Goal: Transaction & Acquisition: Purchase product/service

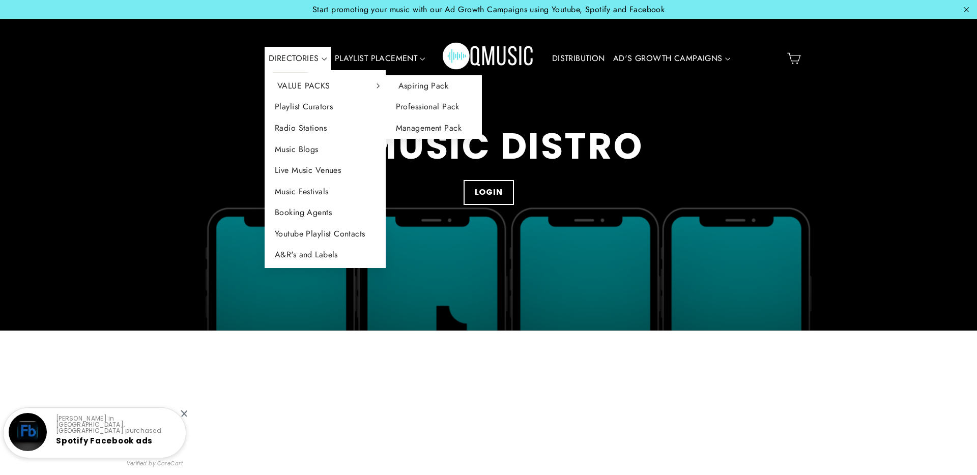
click at [417, 88] on link "Aspiring Pack" at bounding box center [434, 85] width 96 height 21
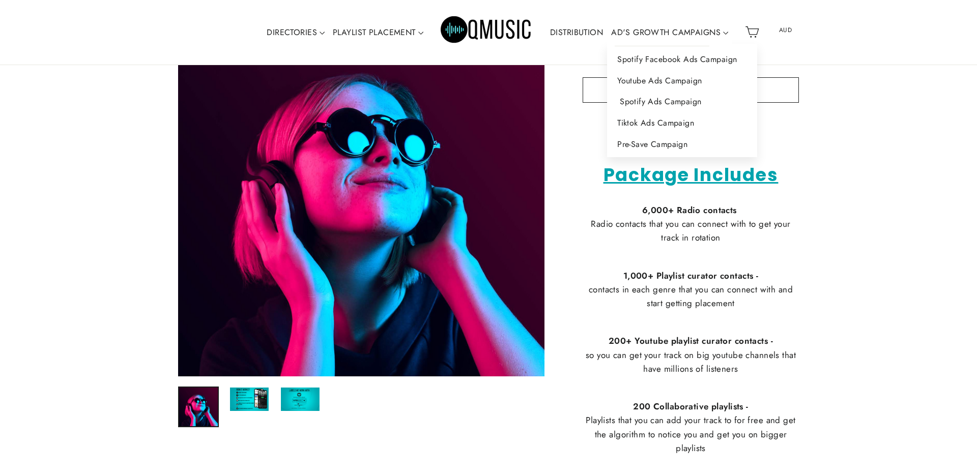
scroll to position [242, 0]
click at [663, 96] on link "Spotify Ads Campaign" at bounding box center [682, 101] width 150 height 21
